Goal: Task Accomplishment & Management: Complete application form

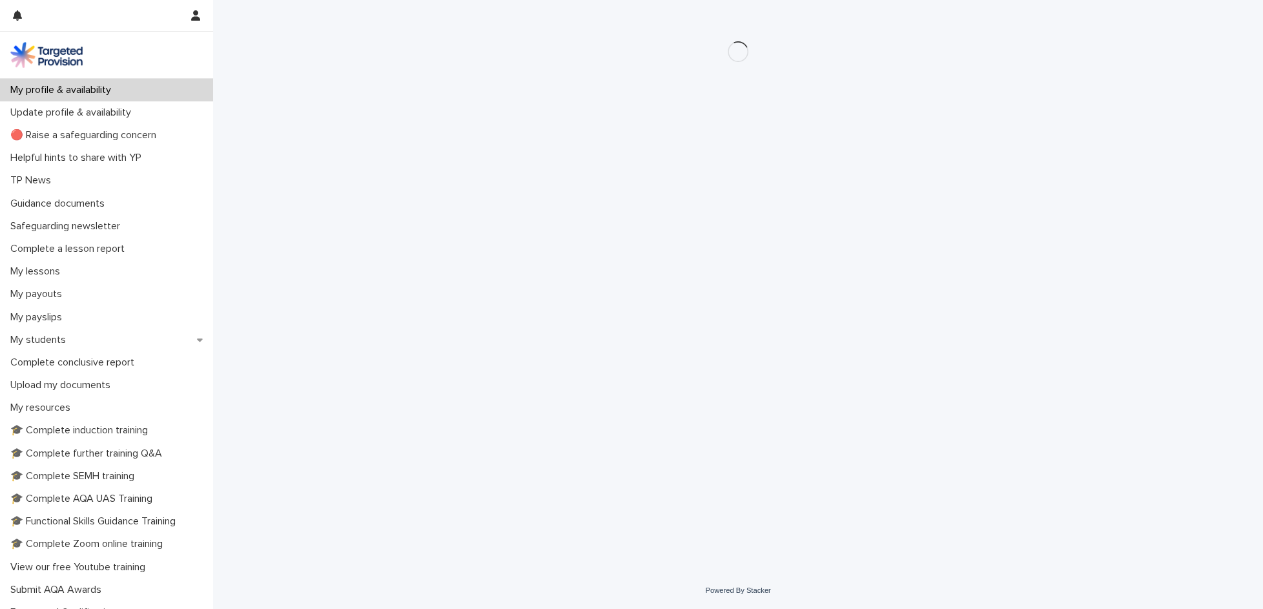
click at [93, 249] on p "Complete a lesson report" at bounding box center [70, 249] width 130 height 12
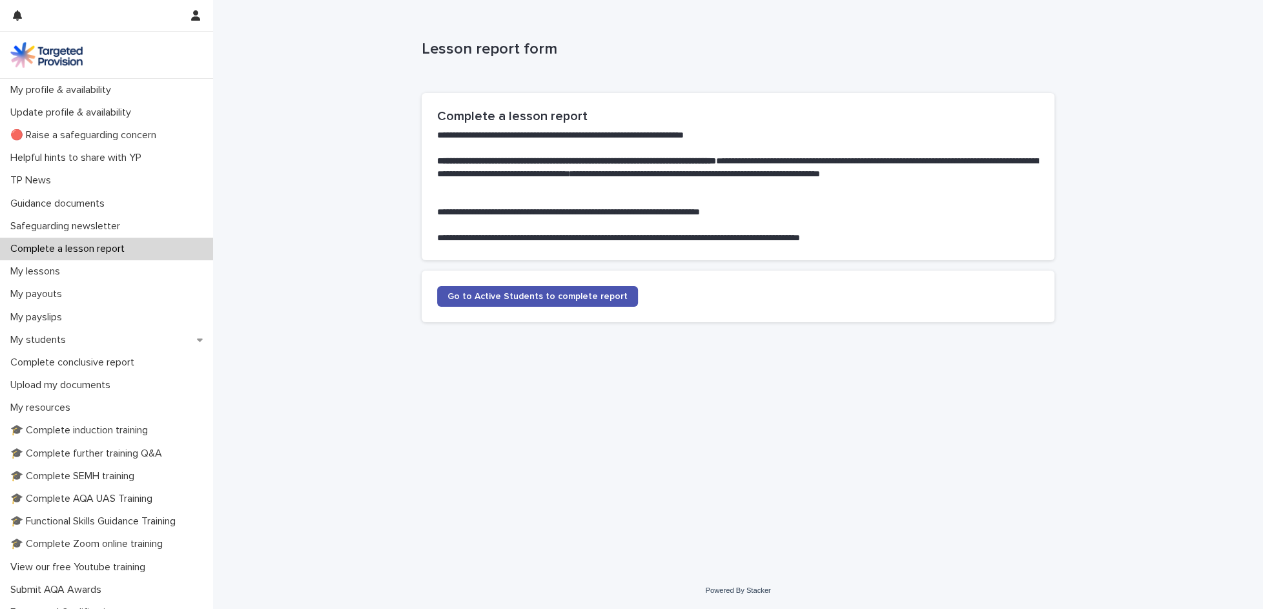
click at [471, 301] on link "Go to Active Students to complete report" at bounding box center [537, 296] width 201 height 21
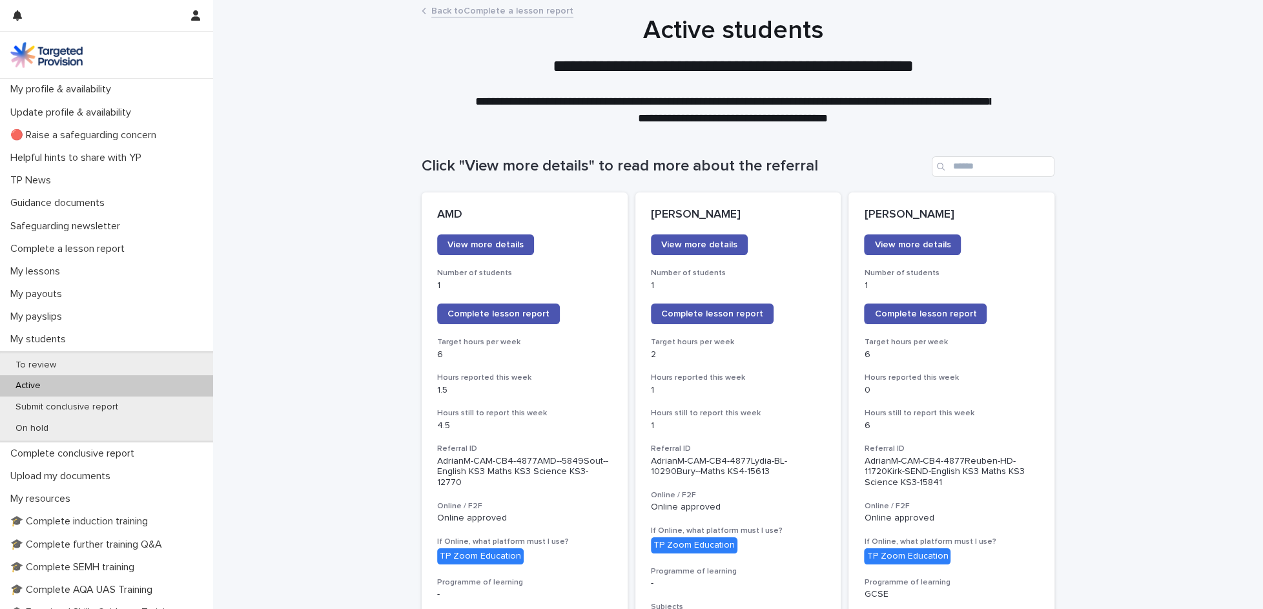
click at [909, 309] on link "Complete lesson report" at bounding box center [925, 314] width 123 height 21
